Goal: Entertainment & Leisure: Consume media (video, audio)

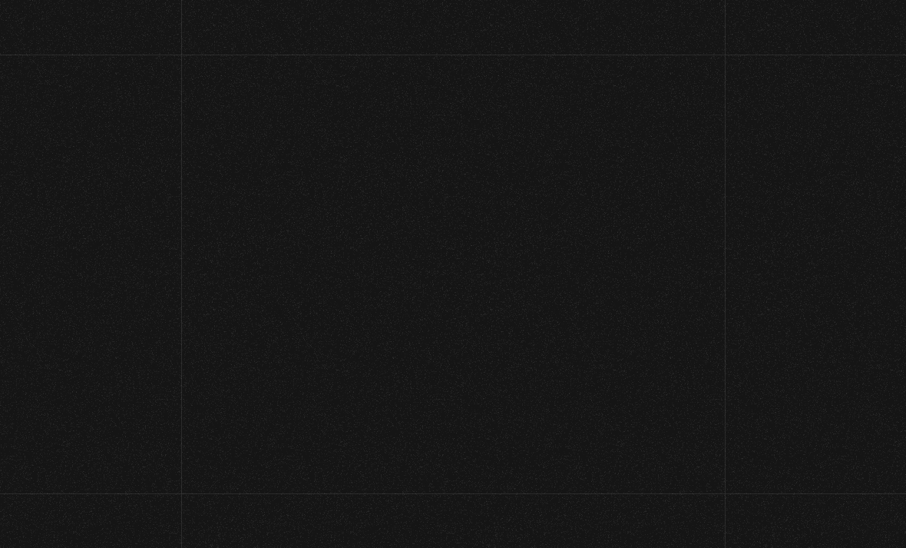
scroll to position [575, 0]
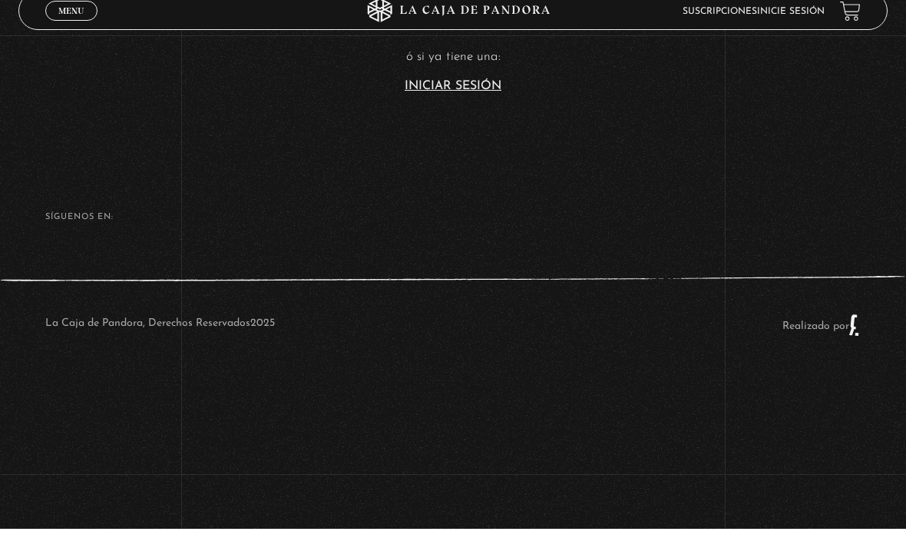
click at [470, 99] on link "Iniciar Sesión" at bounding box center [453, 105] width 97 height 12
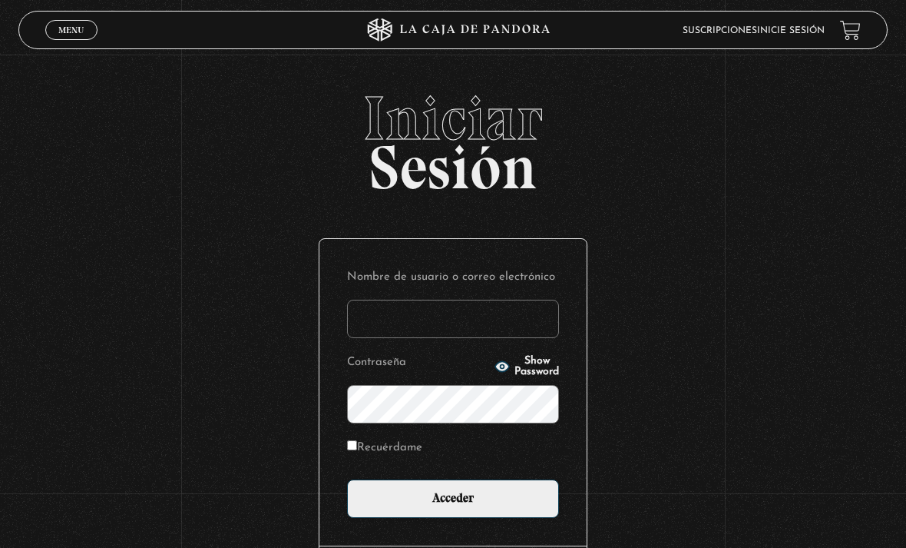
type input "victor.mendiola0309@gmail.com"
click at [453, 506] on input "Acceder" at bounding box center [453, 498] width 212 height 38
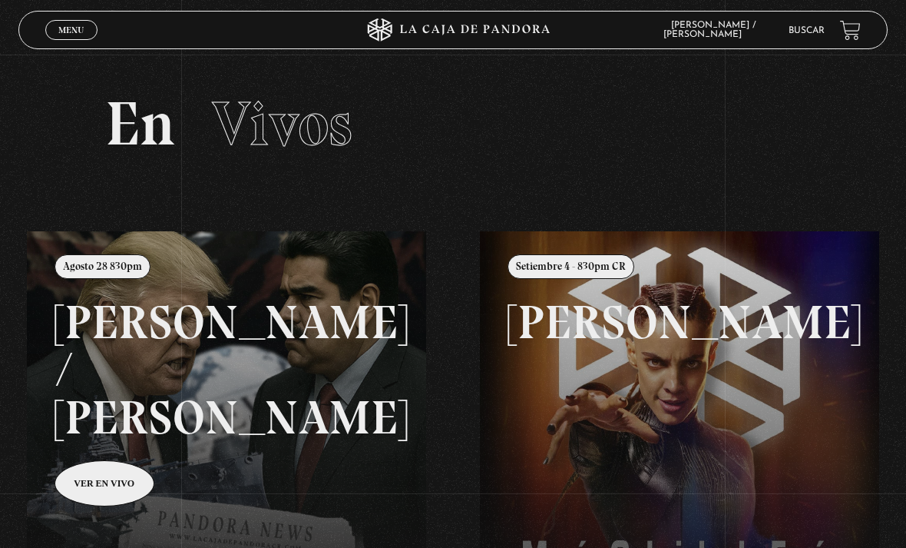
click at [73, 40] on link "Menu Cerrar" at bounding box center [71, 30] width 52 height 20
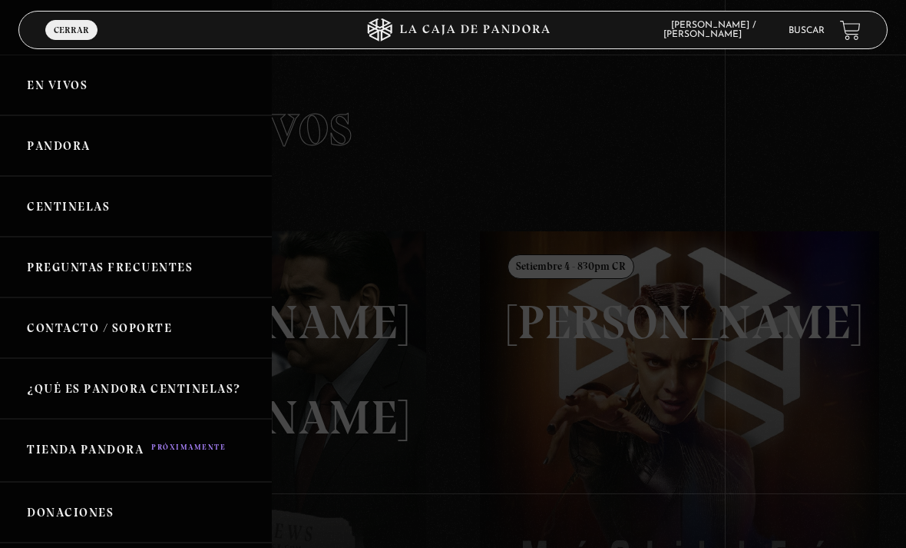
click at [117, 147] on link "Pandora" at bounding box center [136, 145] width 272 height 61
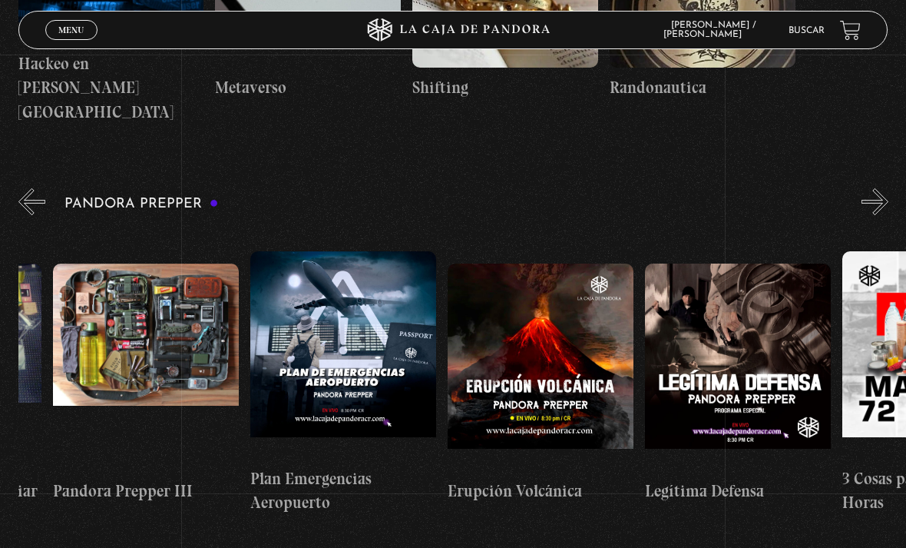
scroll to position [0, 1301]
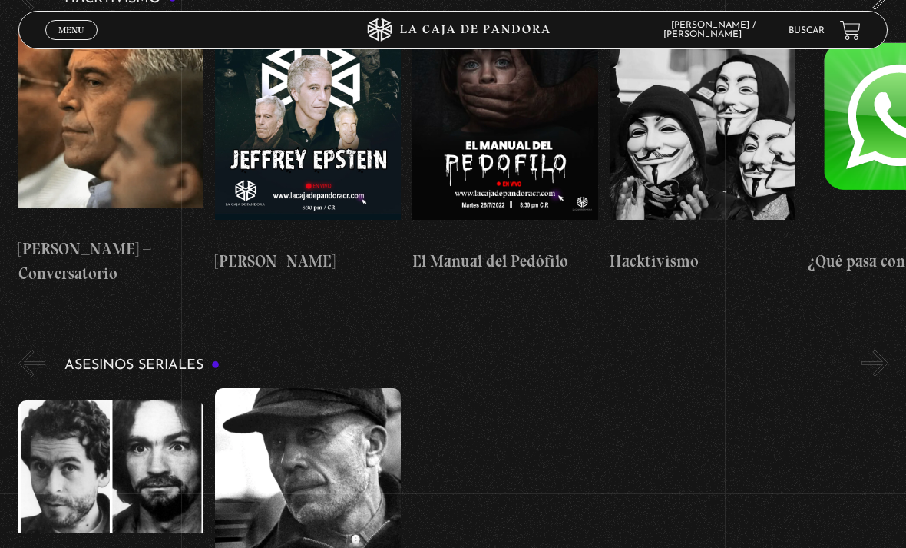
scroll to position [0, 0]
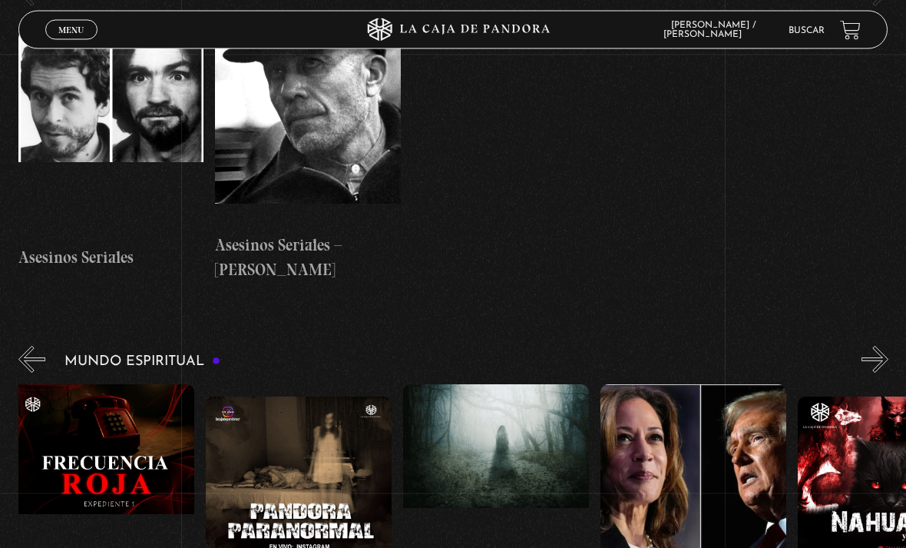
click at [673, 385] on figure at bounding box center [694, 488] width 186 height 207
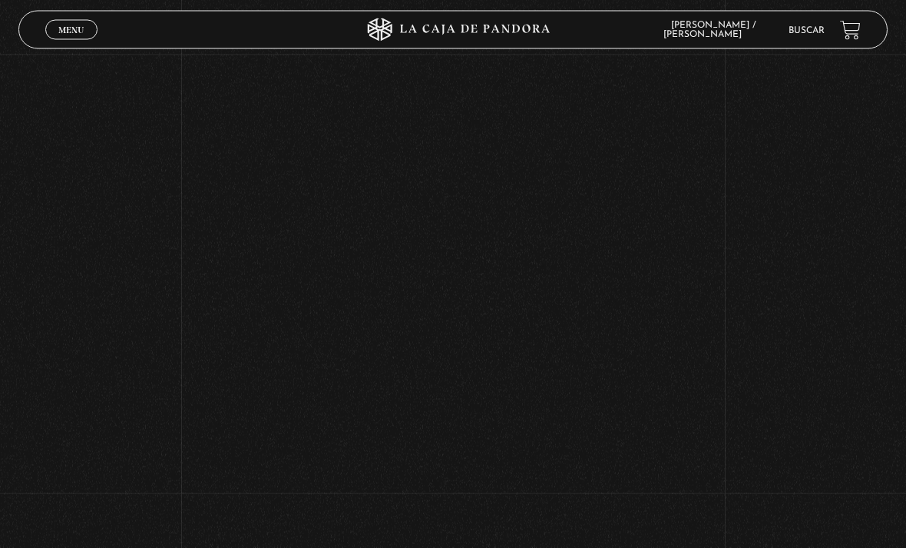
scroll to position [375, 0]
